Goal: Task Accomplishment & Management: Use online tool/utility

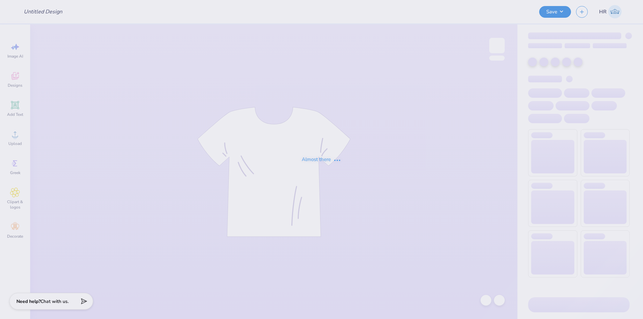
type input "Ticket"
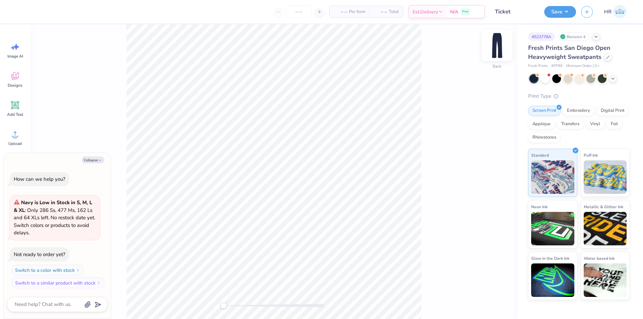
click at [499, 47] on img at bounding box center [497, 45] width 27 height 27
click at [499, 47] on img at bounding box center [496, 45] width 13 height 13
click at [596, 38] on icon at bounding box center [595, 35] width 5 height 5
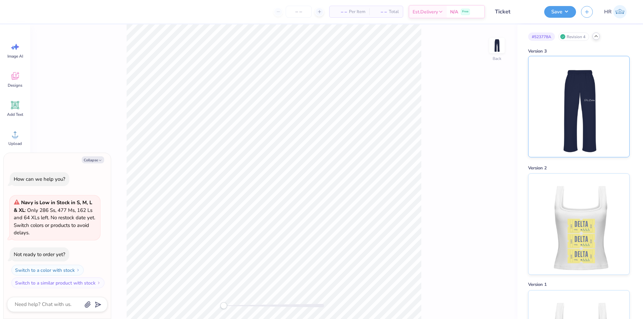
click at [595, 106] on img at bounding box center [578, 106] width 83 height 101
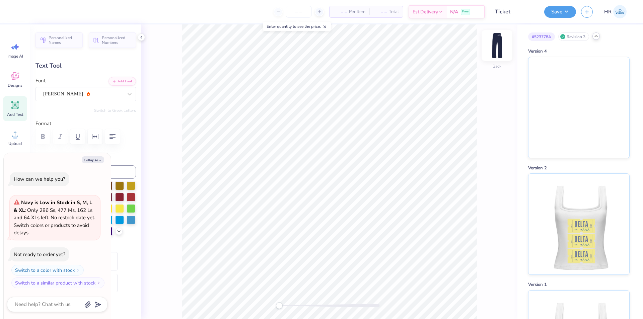
click at [496, 47] on img at bounding box center [497, 45] width 27 height 27
click at [292, 29] on body "Art colors – – Per Item – – Total Est. Delivery N/A Free Design Title Ticket Sa…" at bounding box center [321, 159] width 643 height 319
type textarea "x"
type input "7.13"
type input "2.80"
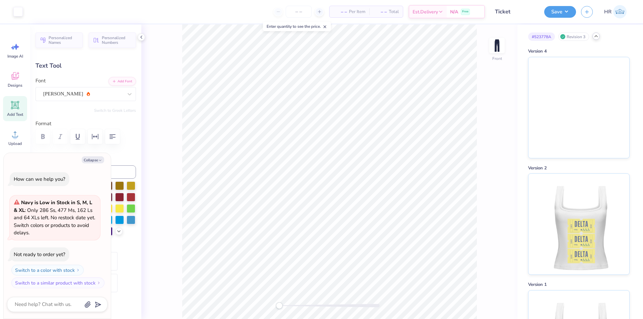
type input "0.50"
click at [499, 44] on img at bounding box center [497, 45] width 27 height 27
type textarea "x"
type input "0.56"
click at [317, 15] on div "Art colors – – Per Item – – Total Est. Delivery N/A Free Design Title Ticket Sa…" at bounding box center [321, 159] width 643 height 319
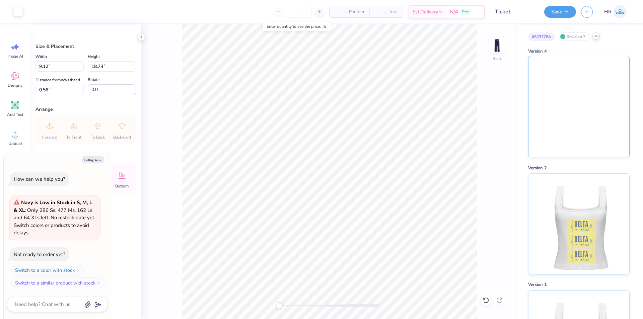
click at [584, 85] on img at bounding box center [578, 106] width 101 height 101
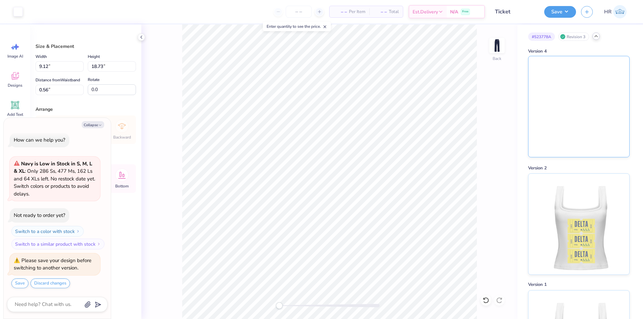
click at [584, 85] on img at bounding box center [578, 106] width 101 height 101
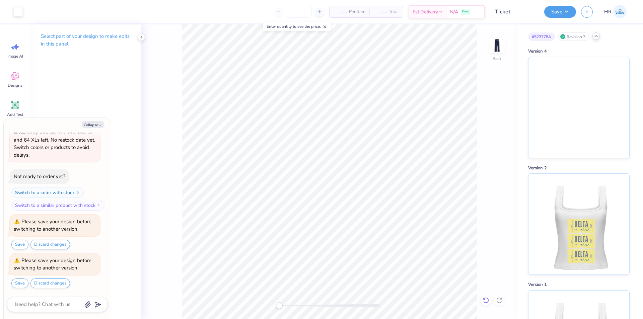
click at [484, 297] on icon at bounding box center [486, 300] width 7 height 7
click at [580, 94] on img at bounding box center [578, 106] width 101 height 101
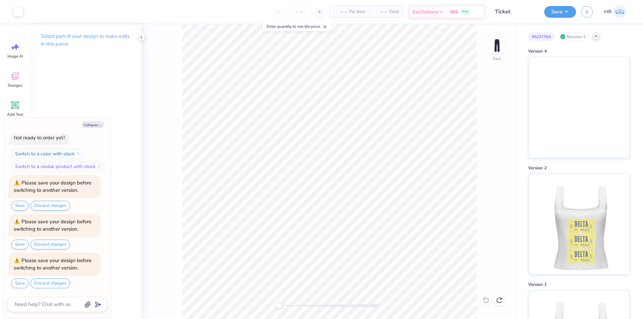
click at [485, 301] on div "Back" at bounding box center [329, 171] width 376 height 295
click at [487, 300] on div "Back" at bounding box center [329, 171] width 376 height 295
click at [563, 80] on img at bounding box center [578, 106] width 101 height 101
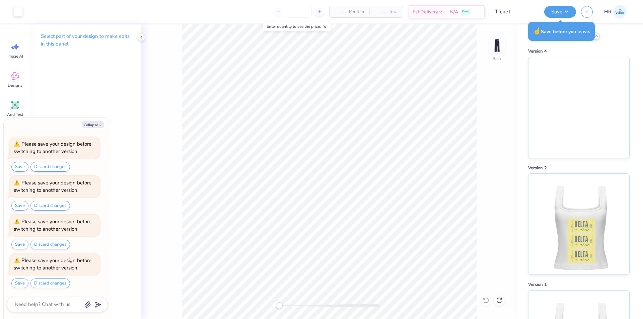
type textarea "x"
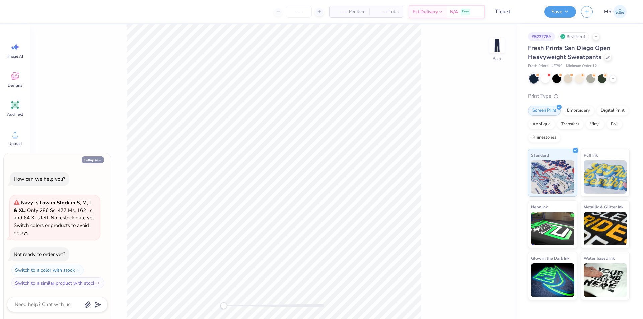
click at [101, 160] on icon "button" at bounding box center [100, 160] width 4 height 4
type textarea "x"
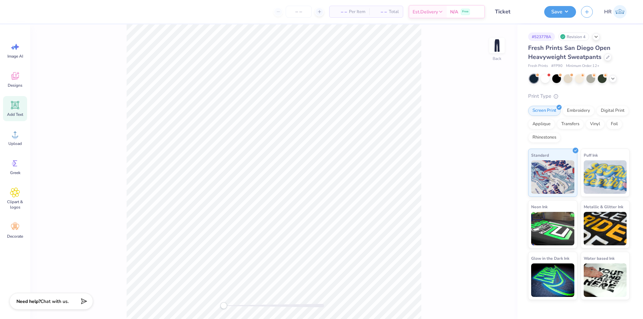
click at [19, 111] on div "Add Text" at bounding box center [15, 108] width 24 height 25
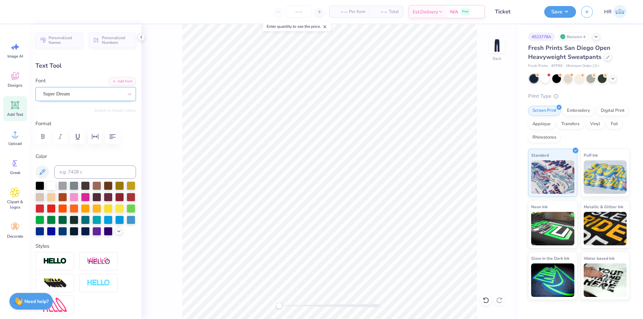
click at [69, 96] on div "Super Dream" at bounding box center [83, 94] width 81 height 10
click at [65, 150] on img at bounding box center [57, 149] width 27 height 5
type input "[PERSON_NAME]"
type input "10.85"
type input "2.90"
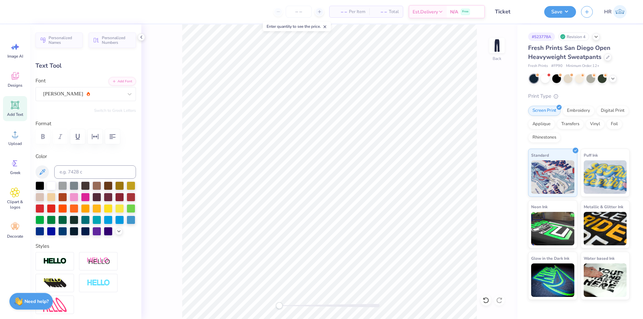
type input "25.55"
type textarea "Tri Delta"
type input "2.42"
type input "25.79"
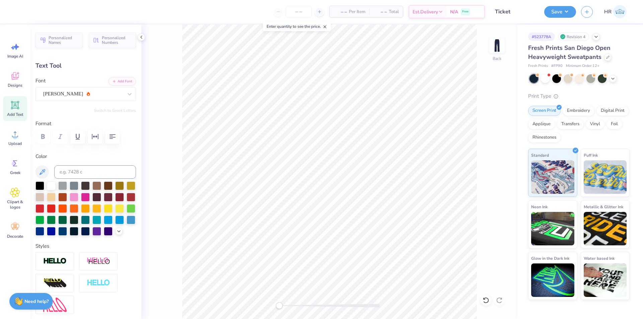
type input "8.23"
type input "1.83"
click at [21, 138] on div "Upload" at bounding box center [15, 137] width 24 height 25
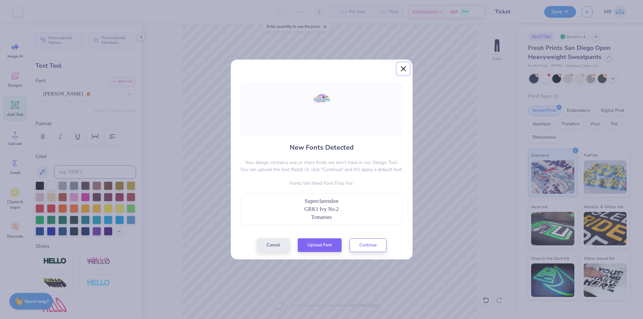
drag, startPoint x: 401, startPoint y: 71, endPoint x: 347, endPoint y: 76, distance: 54.6
click at [401, 71] on button "Close" at bounding box center [403, 69] width 13 height 13
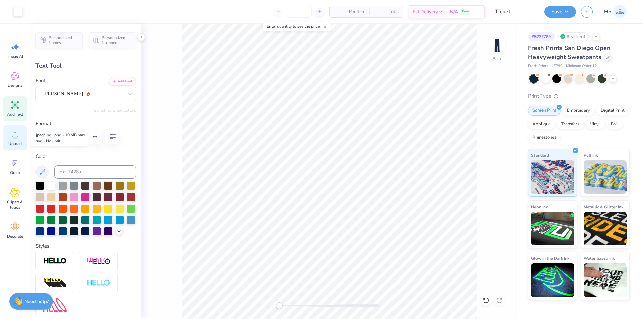
click at [14, 133] on icon at bounding box center [15, 134] width 10 height 10
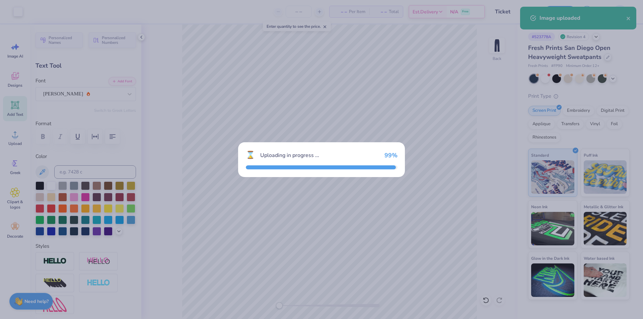
type input "7.13"
type input "2.80"
type input "25.60"
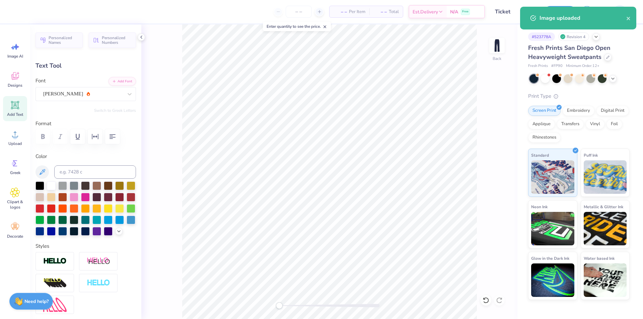
type input "5.67"
type input "2.23"
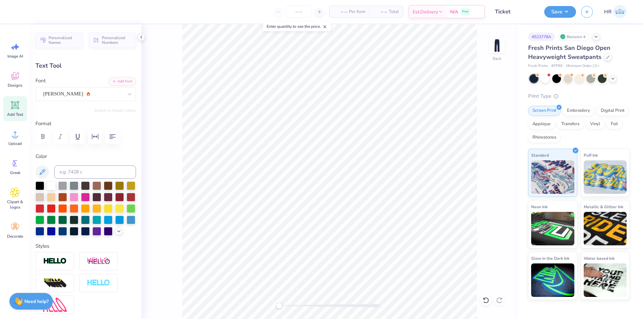
type input "6.03"
type input "2.37"
drag, startPoint x: 496, startPoint y: 122, endPoint x: 483, endPoint y: 187, distance: 65.6
click at [496, 210] on div "Back" at bounding box center [329, 171] width 376 height 295
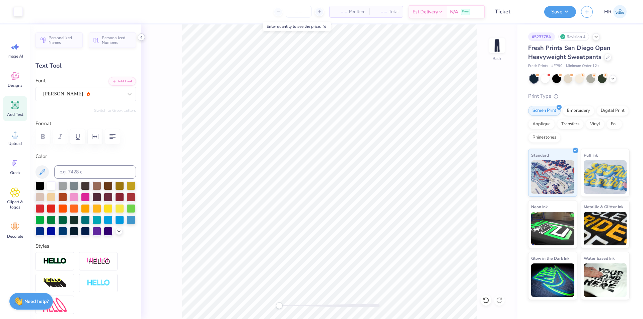
click at [139, 38] on icon at bounding box center [141, 36] width 5 height 5
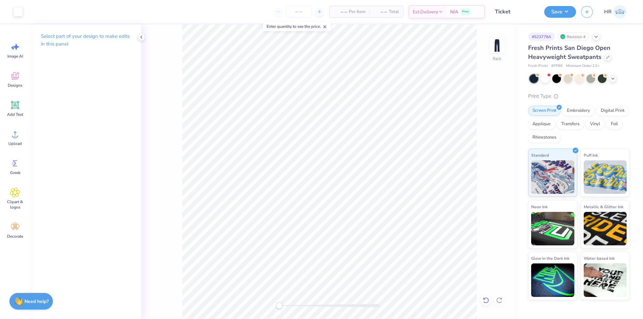
click at [485, 297] on icon at bounding box center [486, 300] width 7 height 7
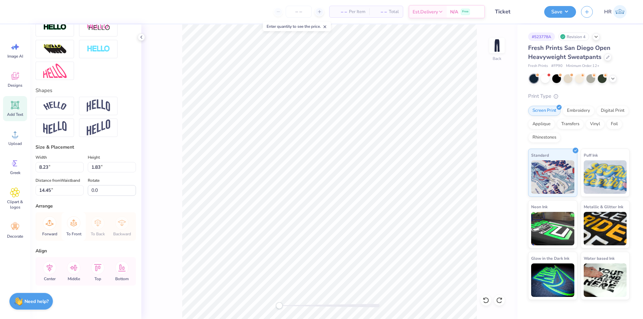
scroll to position [253, 0]
click at [66, 162] on input "8.23" at bounding box center [60, 167] width 48 height 10
type input "6.00"
type input "1.34"
type input "14.70"
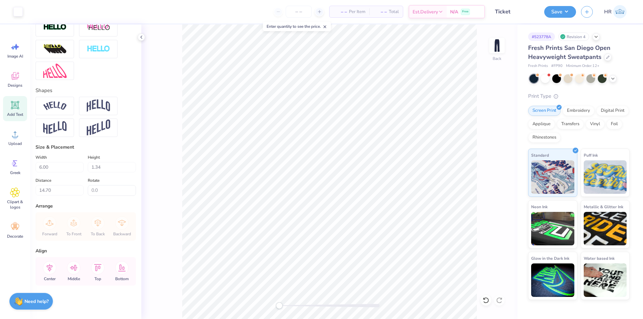
type input "6.03"
type input "2.37"
type input "25.60"
click at [56, 162] on input "6.03" at bounding box center [60, 167] width 48 height 10
type input "6.00"
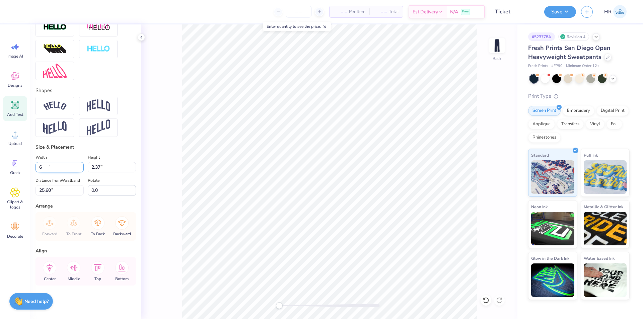
type input "2.36"
click at [63, 189] on input "25.60" at bounding box center [60, 190] width 48 height 10
type input "3"
type input "1.34"
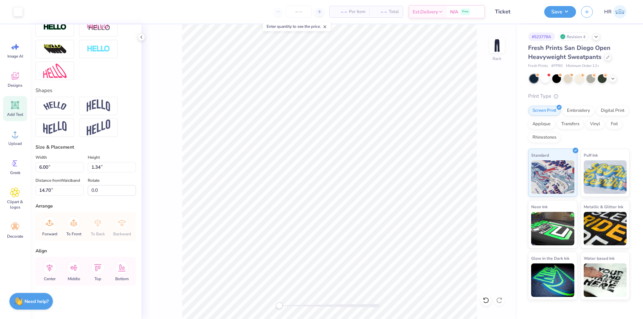
scroll to position [253, 0]
click at [60, 191] on input "14.70" at bounding box center [60, 190] width 48 height 10
type input "13"
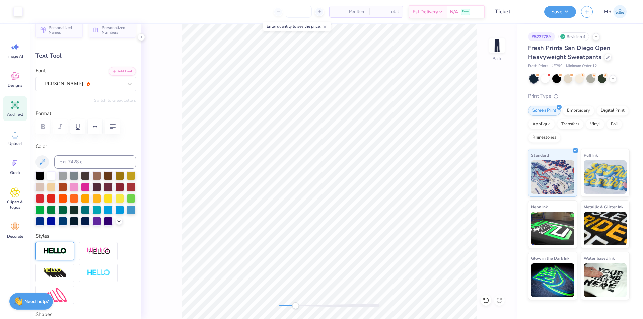
scroll to position [0, 0]
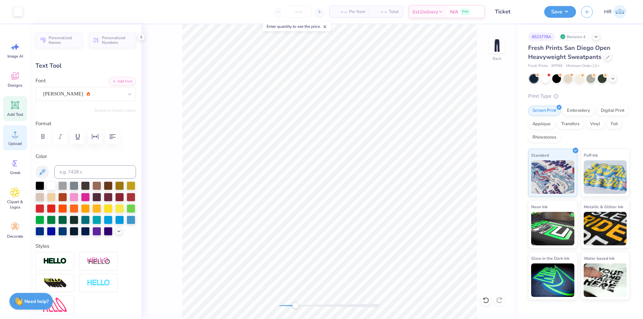
click at [7, 136] on div "Upload" at bounding box center [15, 137] width 24 height 25
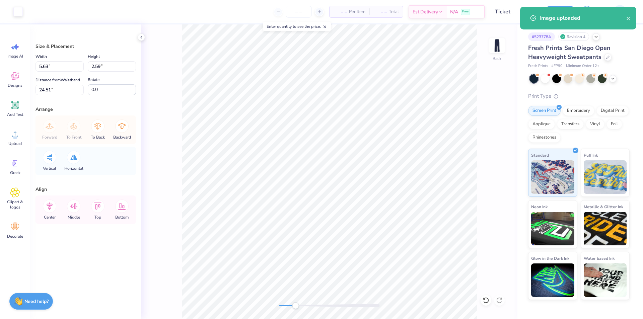
type input "5.63"
type input "2.59"
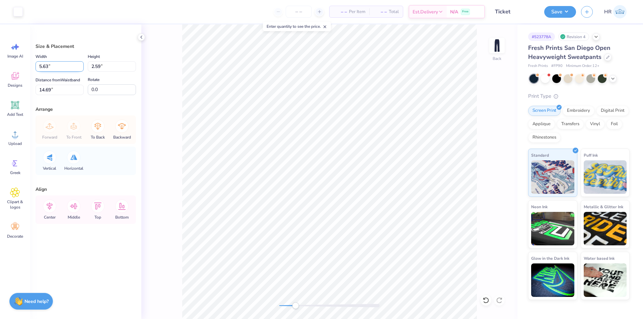
click at [61, 66] on input "5.63" at bounding box center [60, 66] width 48 height 10
type input "3.50"
type input "1.61"
type input "15.18"
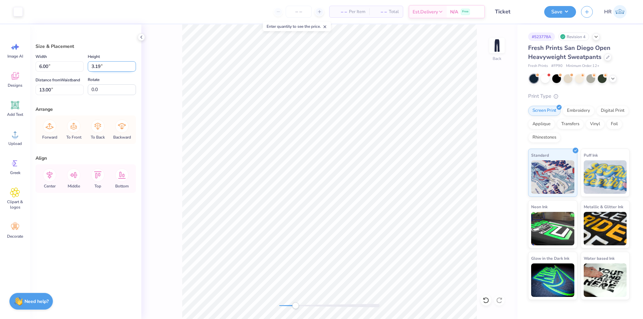
click at [117, 65] on input "3.19" at bounding box center [112, 66] width 48 height 10
click at [44, 90] on input "13.00" at bounding box center [60, 90] width 48 height 10
type input "13.00"
drag, startPoint x: 55, startPoint y: 87, endPoint x: 0, endPoint y: 104, distance: 57.5
click at [0, 104] on div "Art colors – – Per Item – – Total Est. Delivery N/A Free Design Title Ticket Sa…" at bounding box center [321, 159] width 643 height 319
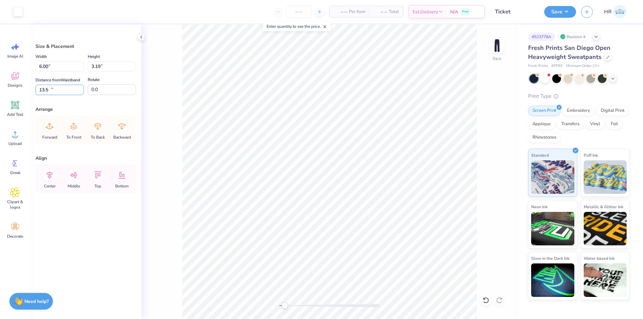
type input "13.50"
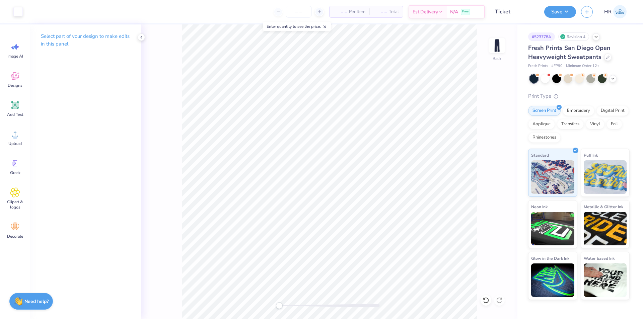
click at [239, 303] on div "Back" at bounding box center [329, 171] width 376 height 295
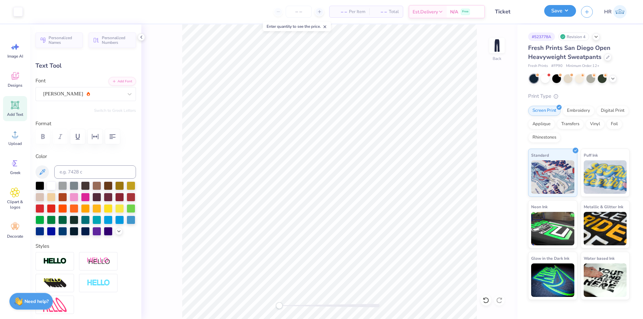
click at [567, 9] on button "Save" at bounding box center [560, 11] width 32 height 12
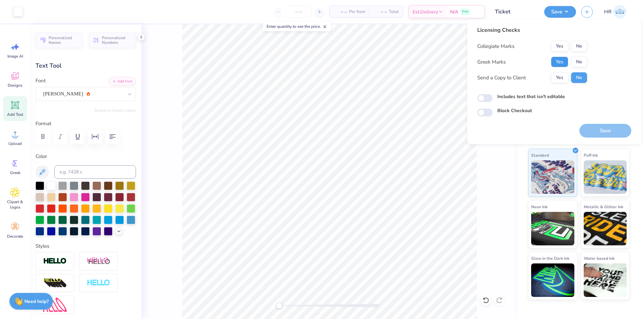
click at [563, 59] on button "Yes" at bounding box center [559, 62] width 17 height 11
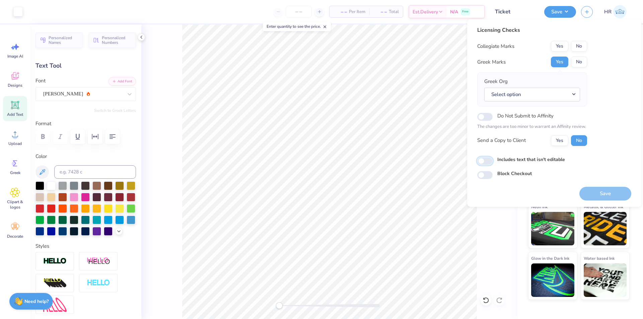
click at [489, 160] on input "Includes text that isn't editable" at bounding box center [484, 161] width 15 height 8
checkbox input "true"
click at [518, 98] on button "Select option" at bounding box center [532, 95] width 96 height 14
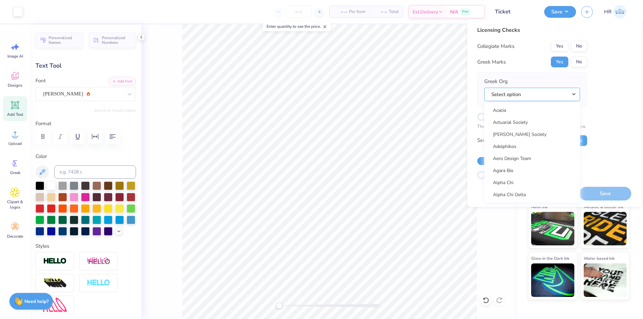
click at [517, 95] on button "Select option" at bounding box center [532, 95] width 96 height 14
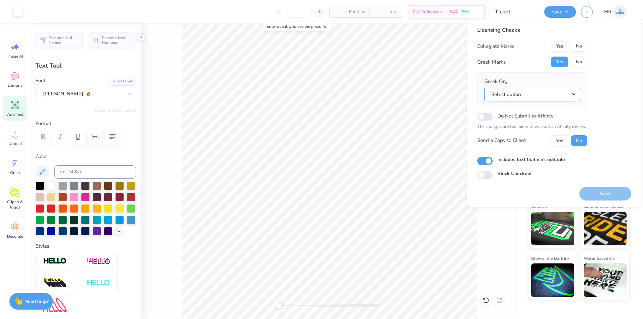
click at [522, 96] on button "Select option" at bounding box center [532, 95] width 96 height 14
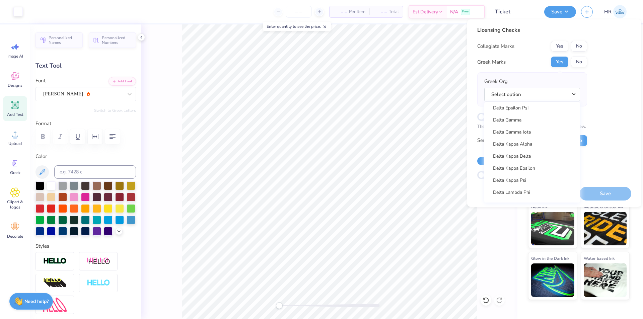
scroll to position [1502, 0]
click at [539, 127] on link "Delta Delta Delta" at bounding box center [532, 127] width 90 height 11
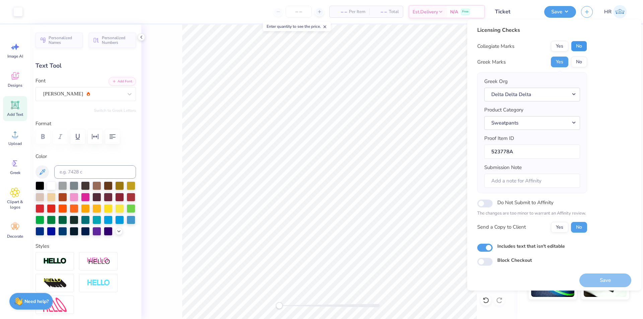
click at [577, 45] on button "No" at bounding box center [579, 46] width 16 height 11
click at [610, 279] on button "Save" at bounding box center [605, 281] width 52 height 14
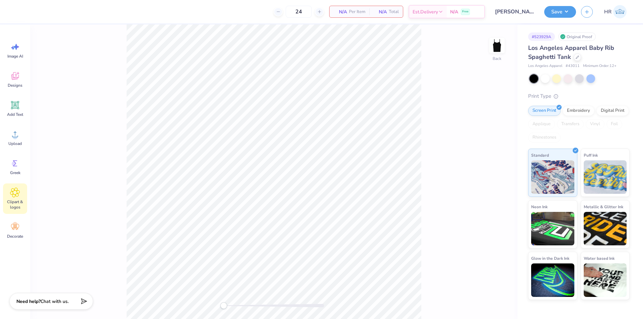
click at [21, 198] on div "Clipart & logos" at bounding box center [15, 199] width 24 height 30
drag, startPoint x: 105, startPoint y: 36, endPoint x: 97, endPoint y: 38, distance: 8.7
click at [105, 36] on input "text" at bounding box center [89, 37] width 86 height 7
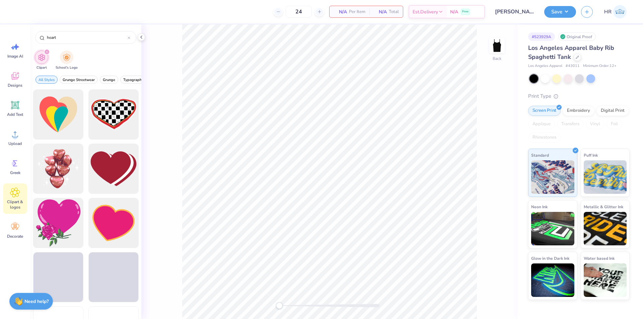
scroll to position [167, 0]
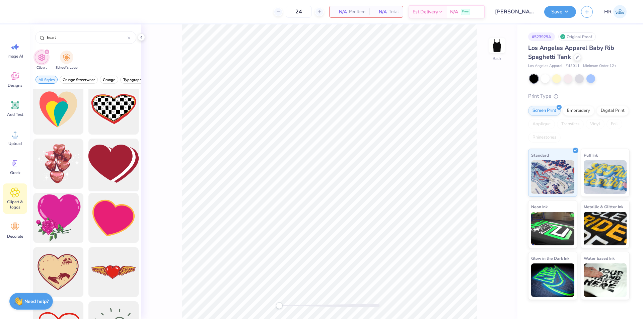
type input "heart"
click at [124, 165] on div at bounding box center [113, 163] width 55 height 55
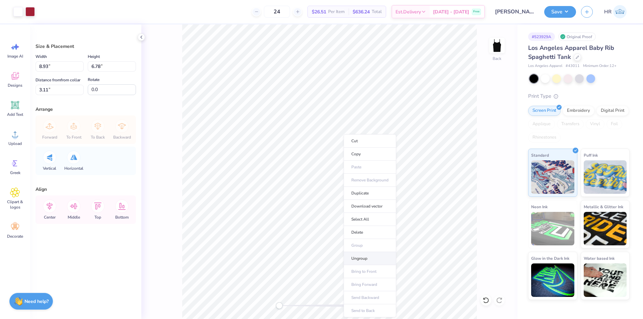
click at [364, 260] on li "Ungroup" at bounding box center [370, 258] width 53 height 13
type input "7.23"
type input "5.49"
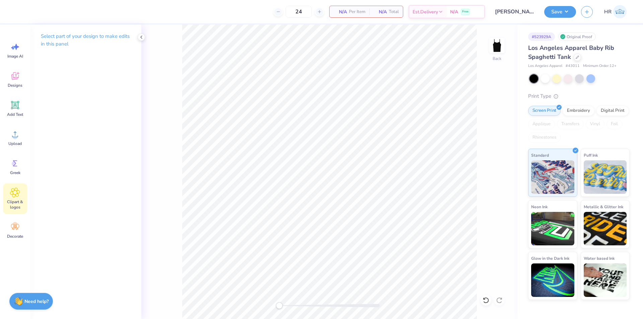
click at [22, 198] on div "Clipart & logos" at bounding box center [15, 199] width 24 height 30
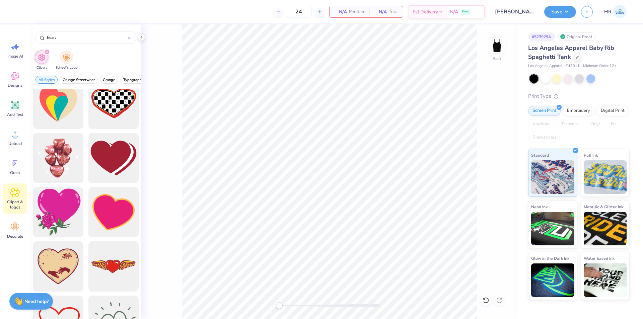
scroll to position [201, 0]
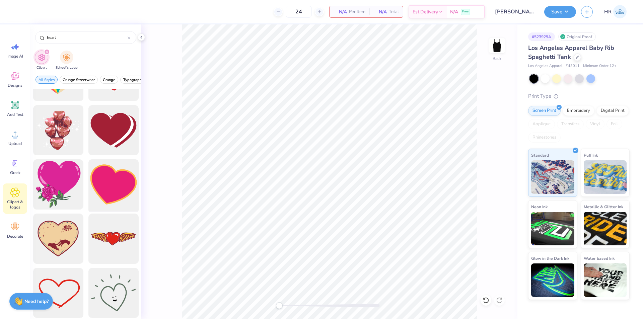
click at [127, 181] on div at bounding box center [113, 184] width 55 height 55
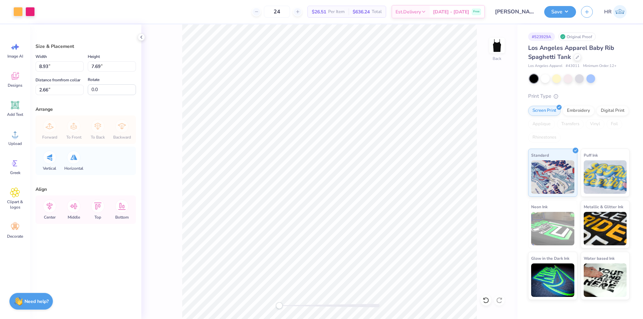
type input "5.21"
type input "4.48"
type input "5.21"
type input "4.48"
type input "3.77"
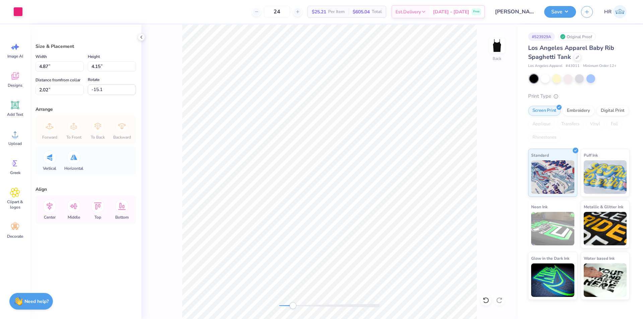
type input "-16.4"
click at [17, 14] on div at bounding box center [17, 10] width 9 height 9
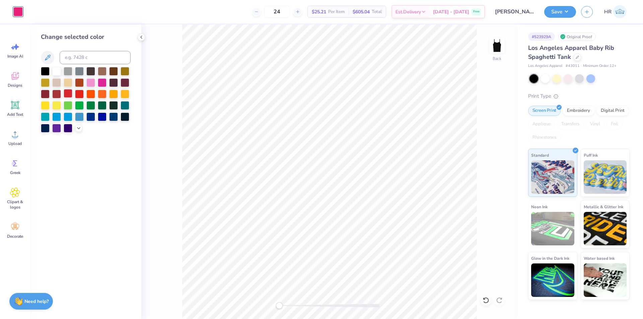
click at [68, 93] on div at bounding box center [68, 93] width 9 height 9
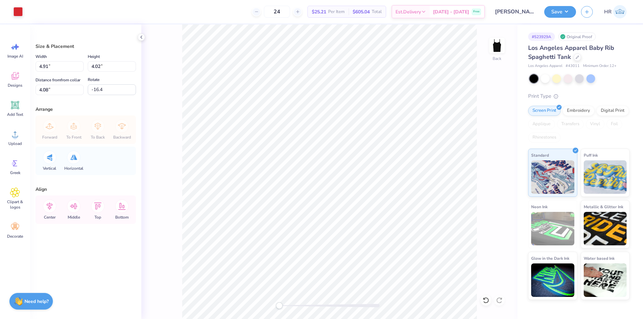
type input "2.78"
type input "2.27"
type input "4.30"
click at [16, 131] on icon at bounding box center [15, 134] width 10 height 10
click at [15, 156] on div "Greek" at bounding box center [15, 166] width 24 height 25
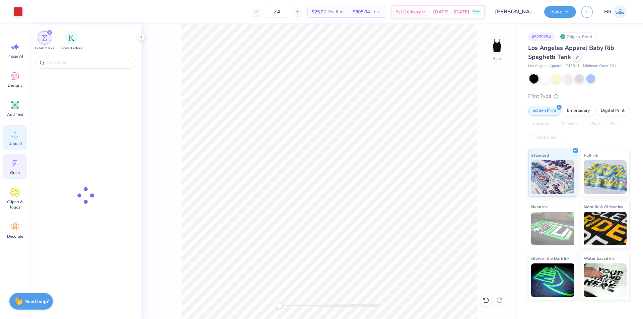
click at [13, 137] on icon at bounding box center [15, 135] width 6 height 6
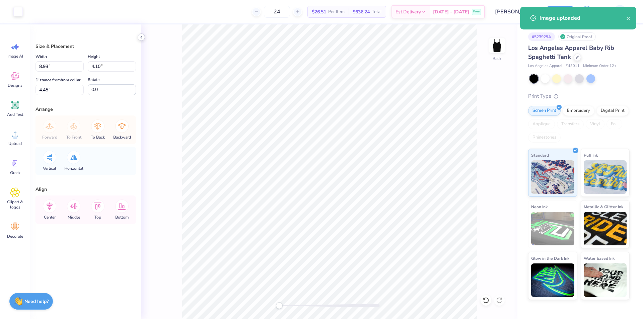
click at [139, 36] on icon at bounding box center [141, 36] width 5 height 5
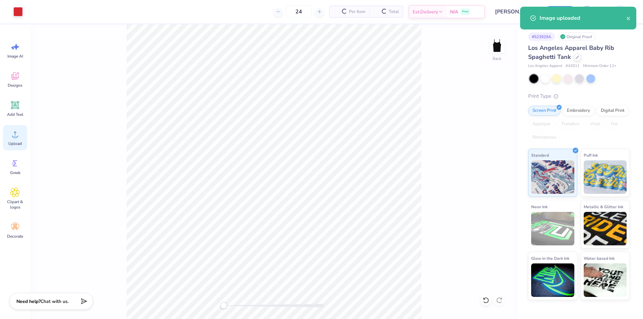
click at [19, 139] on div "Upload" at bounding box center [15, 137] width 24 height 25
click at [12, 139] on div "Upload" at bounding box center [15, 137] width 24 height 25
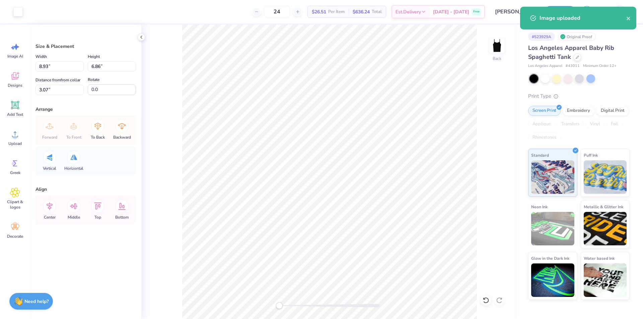
type input "7.32"
type input "5.63"
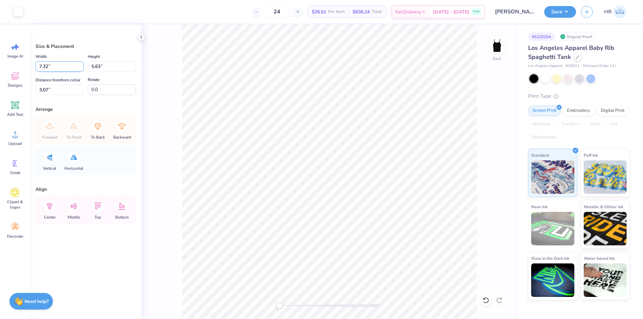
click at [47, 67] on input "7.32" at bounding box center [60, 66] width 48 height 10
type input "7.00"
type input "5.38"
click at [43, 90] on input "2.72" at bounding box center [60, 90] width 48 height 10
click at [374, 311] on li "Send to Back" at bounding box center [367, 310] width 53 height 13
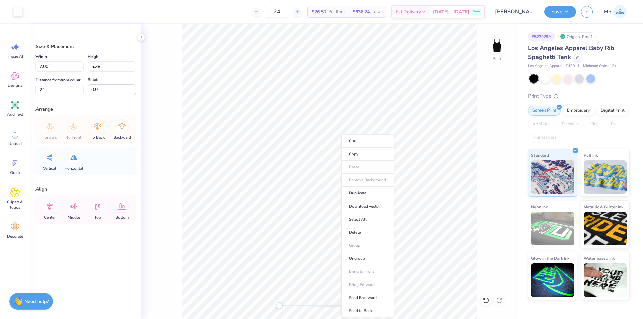
type input "1.98"
drag, startPoint x: 65, startPoint y: 86, endPoint x: 54, endPoint y: 92, distance: 11.8
click at [64, 87] on input "1.98" at bounding box center [60, 90] width 48 height 10
type input "2.01"
type input "2.78"
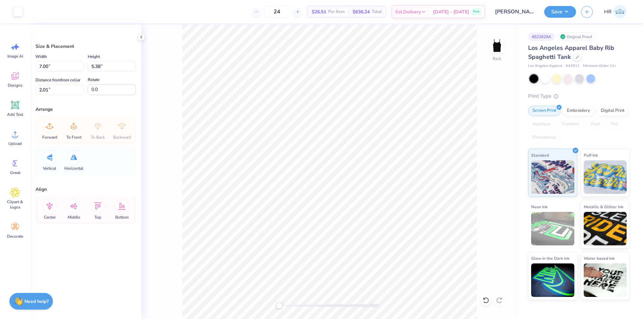
type input "2.27"
type input "2.97"
type input "-16.4"
type input "7.00"
type input "5.38"
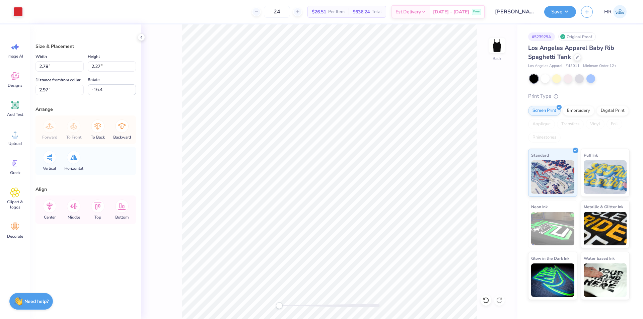
type input "2.00"
type input "0.0"
click at [484, 299] on icon at bounding box center [486, 300] width 7 height 7
type input "2.78"
type input "2.27"
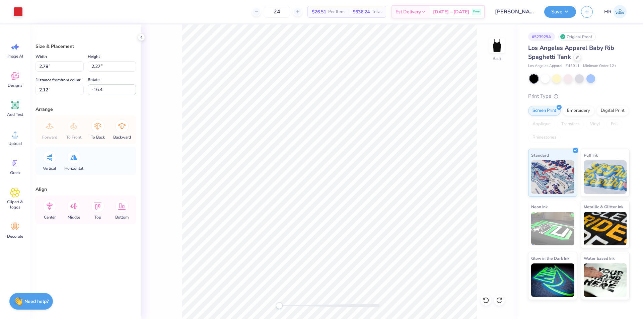
type input "2.12"
type input "-16.4"
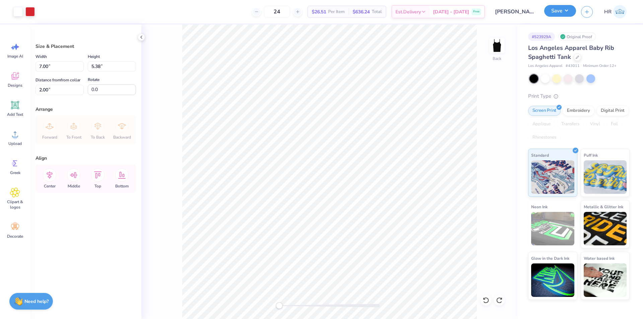
click at [571, 10] on button "Save" at bounding box center [560, 11] width 32 height 12
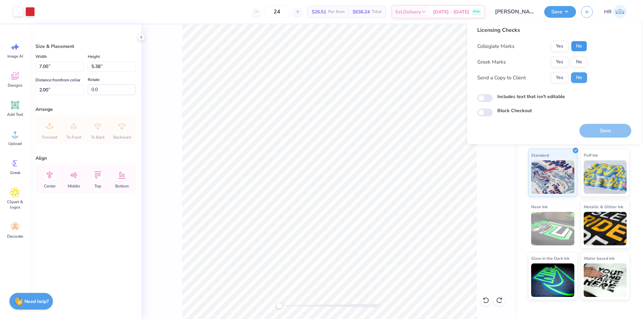
click at [579, 44] on button "No" at bounding box center [579, 46] width 16 height 11
drag, startPoint x: 578, startPoint y: 56, endPoint x: 552, endPoint y: 83, distance: 38.4
click at [580, 62] on button "No" at bounding box center [579, 62] width 16 height 11
click at [483, 99] on input "Includes text that isn't editable" at bounding box center [484, 98] width 15 height 8
checkbox input "true"
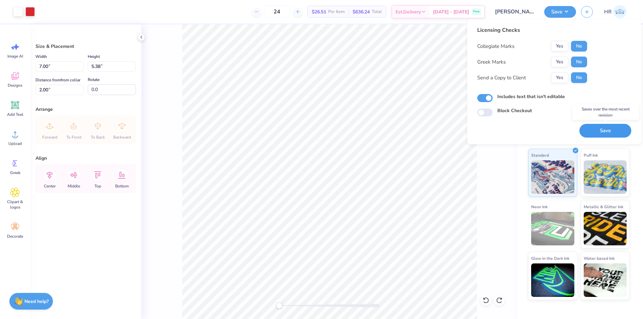
click at [606, 131] on button "Save" at bounding box center [605, 131] width 52 height 14
